Goal: Transaction & Acquisition: Subscribe to service/newsletter

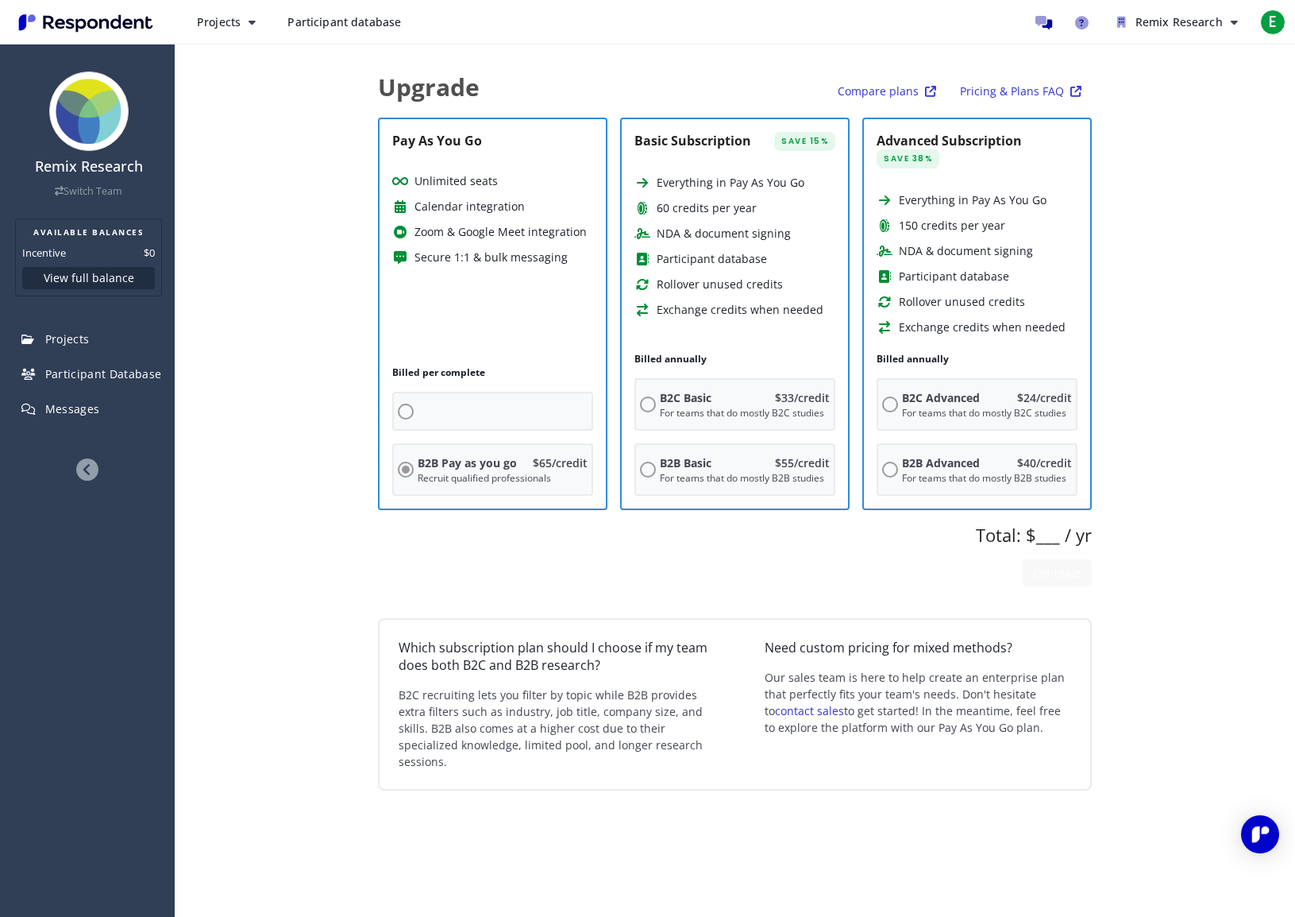
radio input "true"
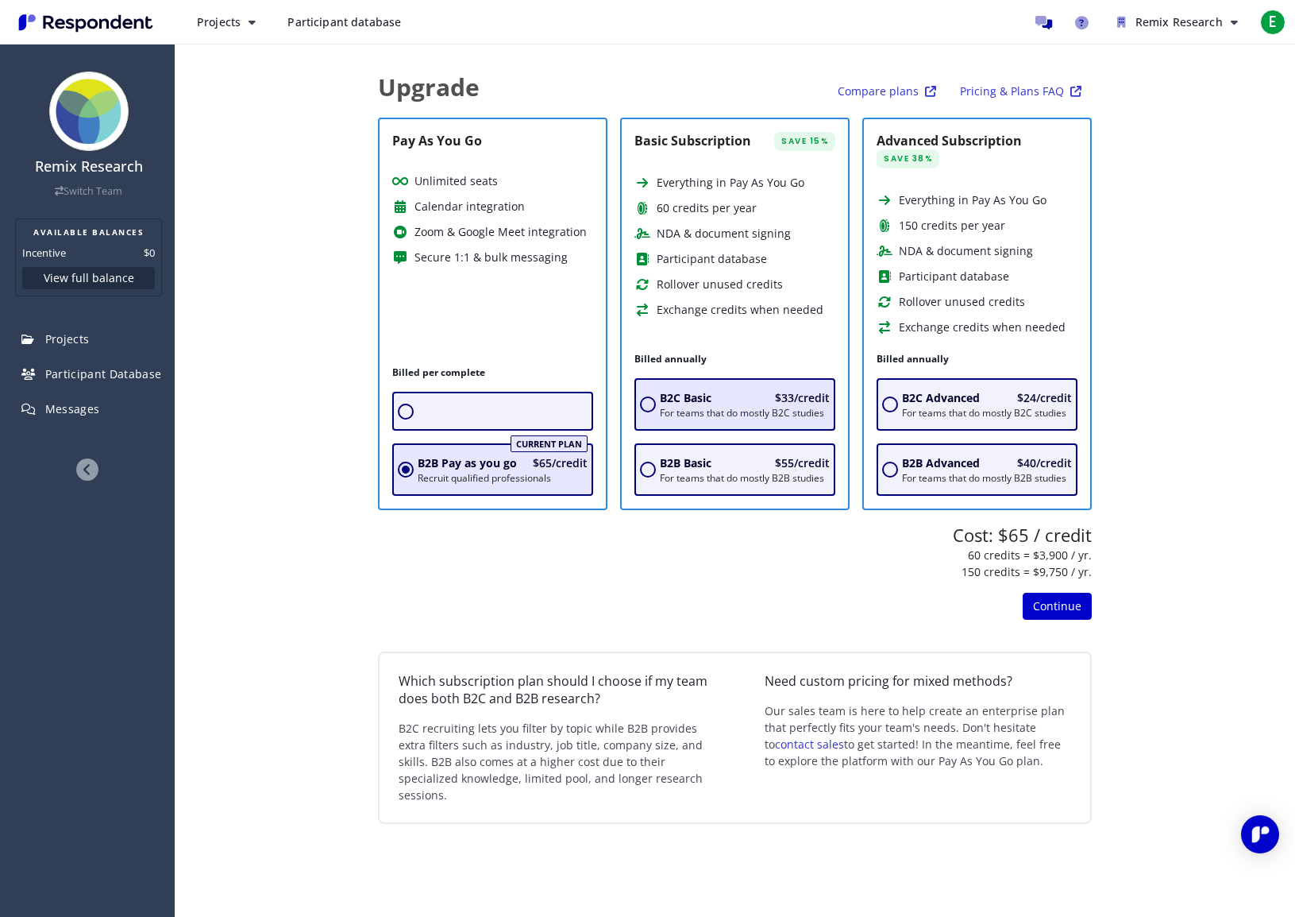
click at [649, 403] on input "B2C Basic $33/credit For teams that do mostly B2C studies" at bounding box center [648, 404] width 16 height 16
radio input "true"
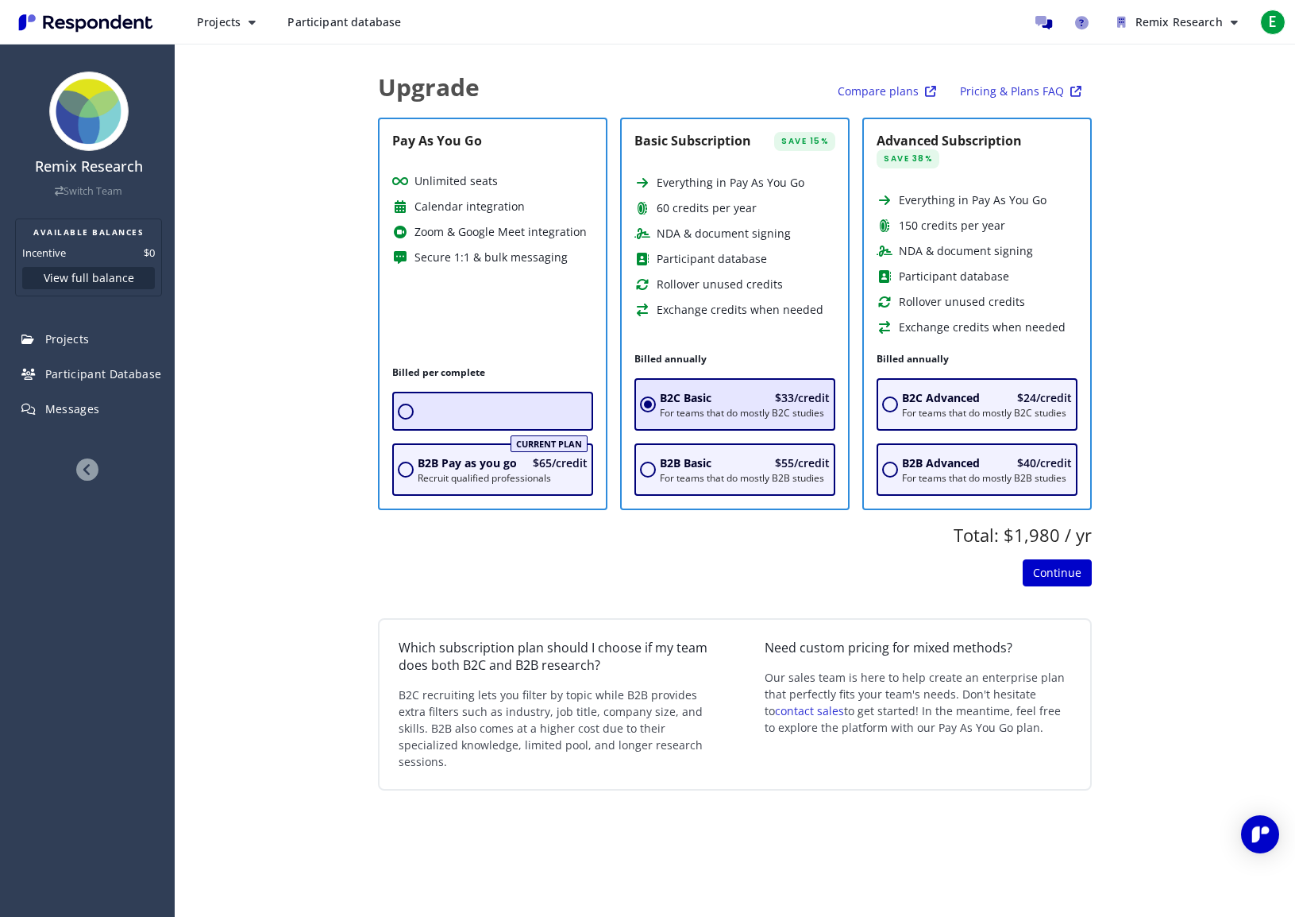
click at [411, 411] on input "radio" at bounding box center [406, 411] width 16 height 16
radio input "true"
click at [650, 404] on input "B2C Basic $33/credit For teams that do mostly B2C studies" at bounding box center [648, 404] width 16 height 16
radio input "true"
click at [411, 408] on input "radio" at bounding box center [406, 411] width 16 height 16
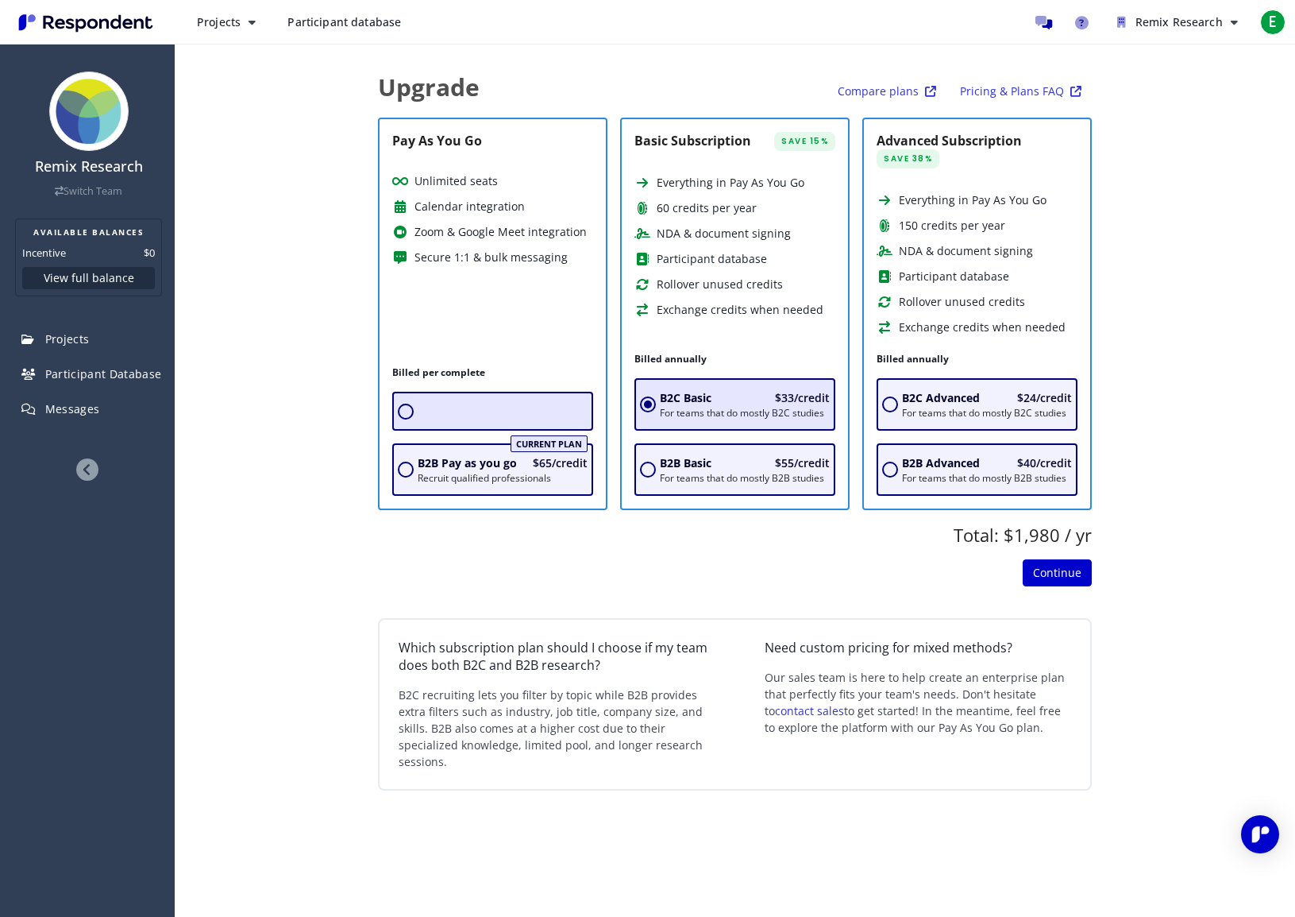
radio input "true"
click at [411, 410] on input "radio" at bounding box center [406, 411] width 16 height 16
click at [56, 610] on nav "Remix Research Switch Team AVAILABLE BALANCES Incentive $0 View full balance Pr…" at bounding box center [87, 470] width 175 height 813
click at [702, 412] on p "For teams that do mostly B2C studies" at bounding box center [745, 413] width 170 height 13
click at [656, 412] on input "B2C Basic $33/credit For teams that do mostly B2C studies" at bounding box center [648, 404] width 16 height 16
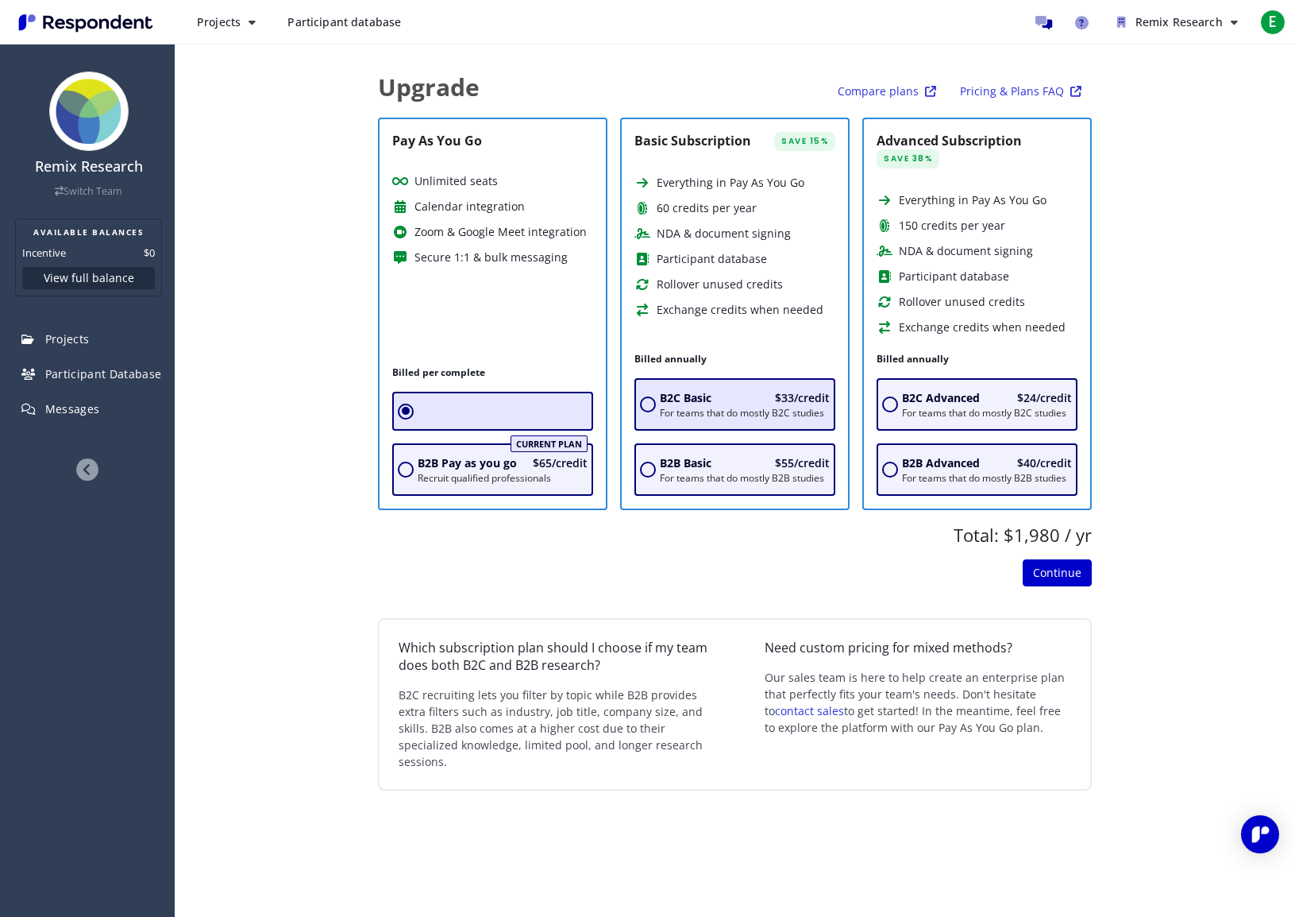
radio input "true"
click at [890, 404] on input "B2C Advanced $24/credit For teams that do mostly B2C studies" at bounding box center [890, 404] width 16 height 16
radio input "true"
click at [399, 413] on input "radio" at bounding box center [406, 411] width 16 height 16
radio input "true"
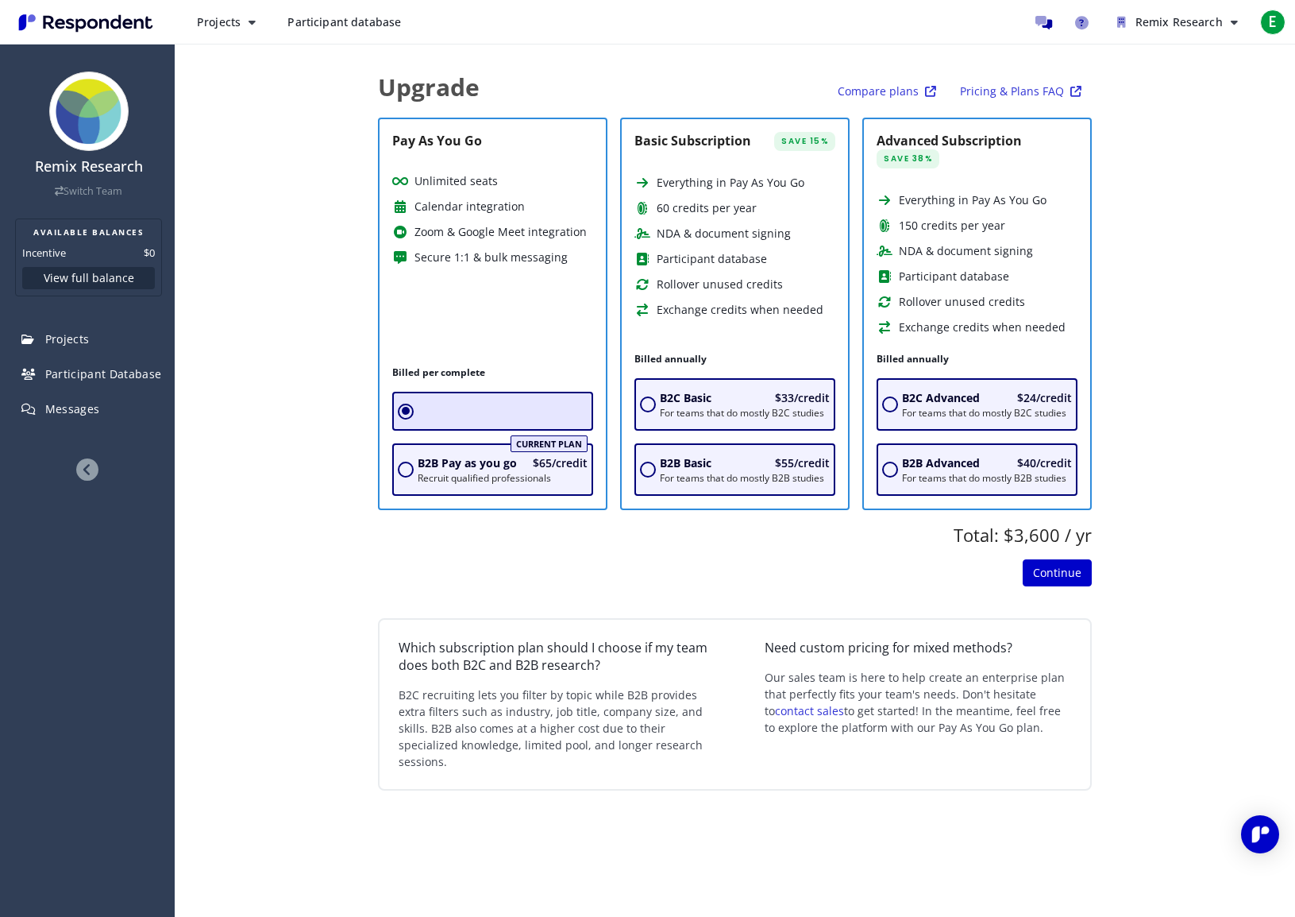
click at [1149, 570] on app-page "Upgrade Compare plans Pricing & Plans FAQ Pay As You Go Unlimited seats Calenda…" at bounding box center [735, 430] width 1121 height 772
click at [648, 399] on input "B2C Basic $33/credit For teams that do mostly B2C studies" at bounding box center [648, 404] width 16 height 16
radio input "true"
click at [1274, 19] on span "E" at bounding box center [1272, 22] width 25 height 25
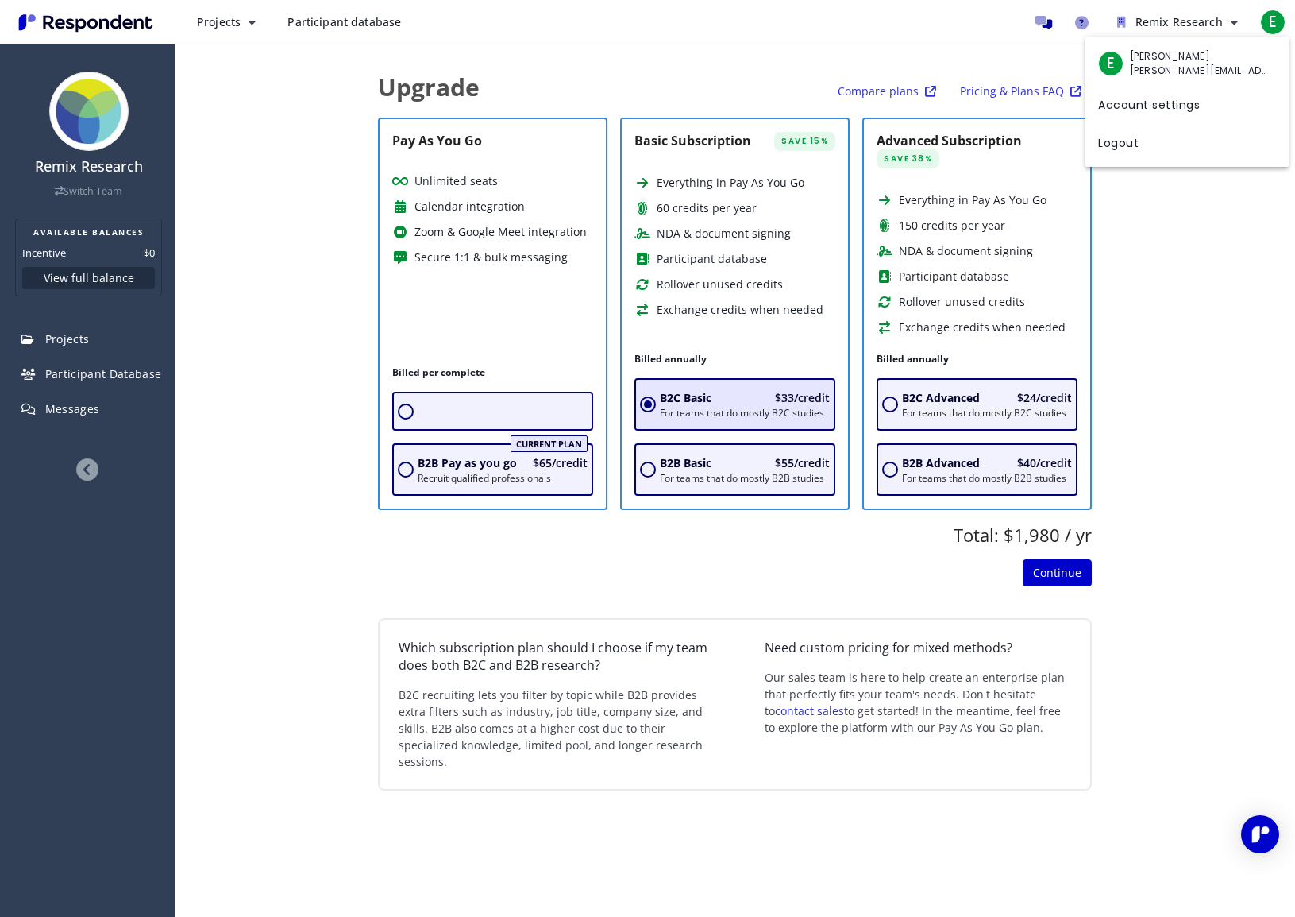
click at [1163, 218] on md-backdrop at bounding box center [647, 458] width 1295 height 917
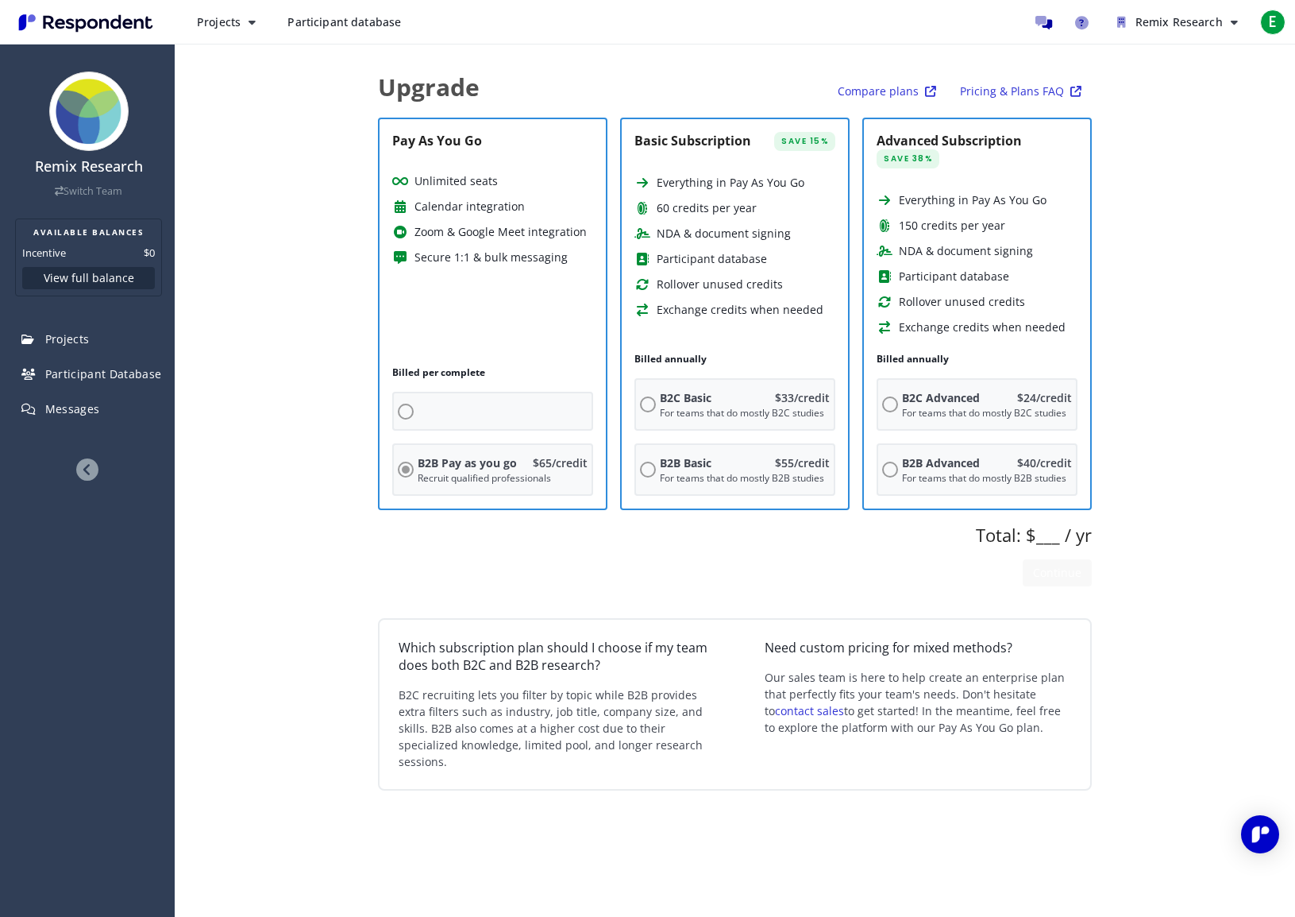
radio input "true"
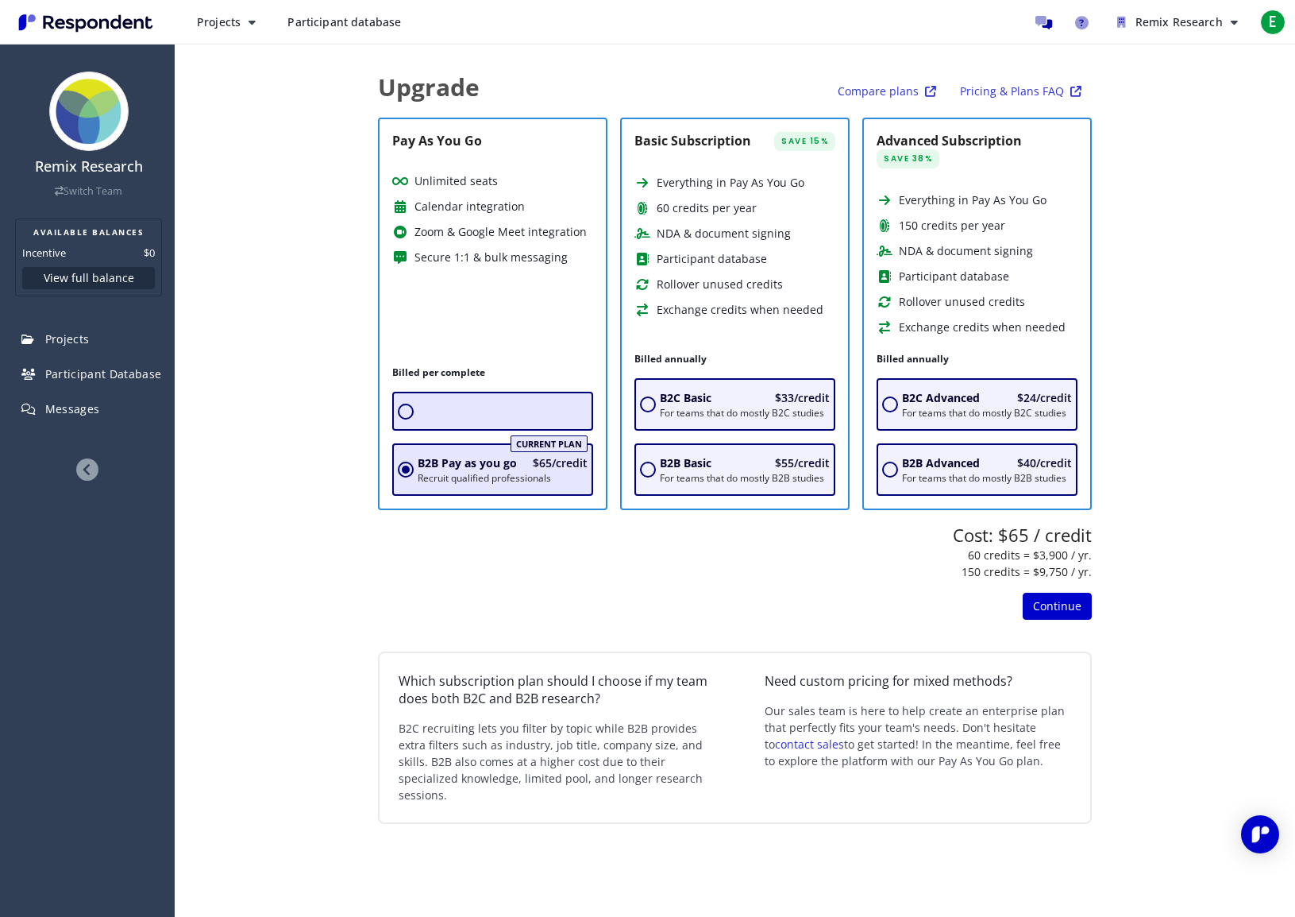
click at [442, 404] on div at bounding box center [493, 411] width 190 height 16
click at [407, 411] on input "radio" at bounding box center [406, 411] width 16 height 16
radio input "true"
click at [409, 465] on input "B2B Pay as you go $65/credit Recruit qualified professionals" at bounding box center [406, 469] width 16 height 16
radio input "true"
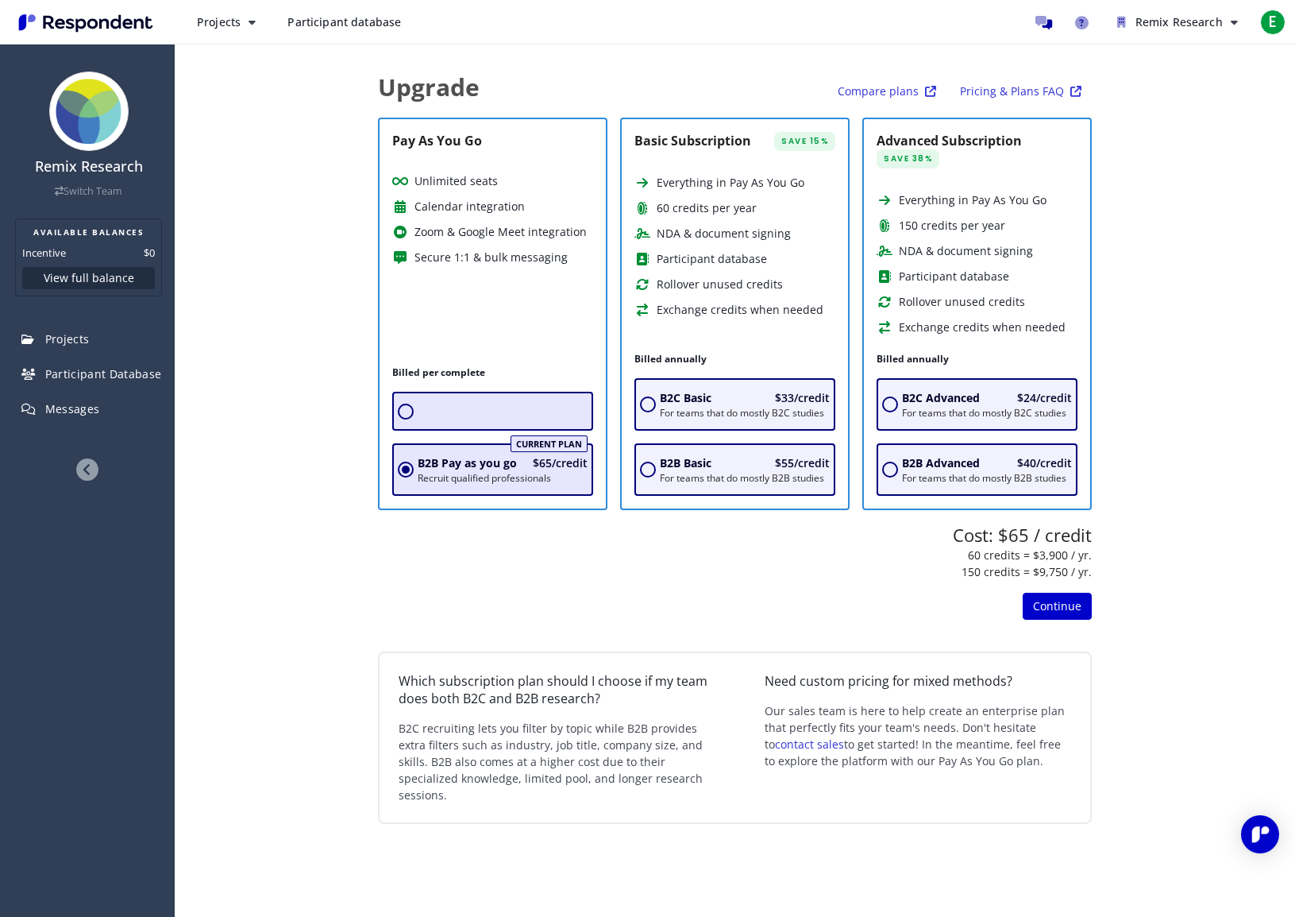
click at [404, 406] on input "radio" at bounding box center [406, 411] width 16 height 16
radio input "true"
